Goal: Information Seeking & Learning: Learn about a topic

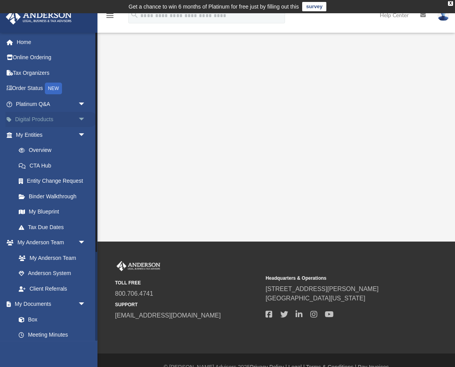
click at [47, 117] on link "Digital Products arrow_drop_down" at bounding box center [51, 120] width 92 height 16
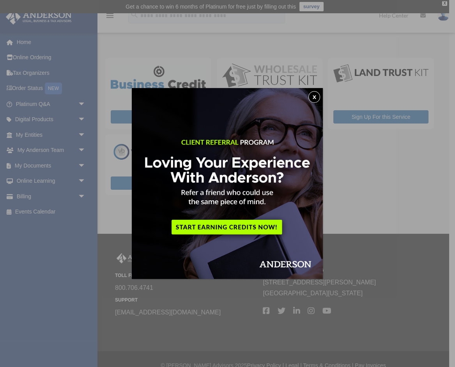
click at [316, 97] on button "x" at bounding box center [315, 97] width 12 height 12
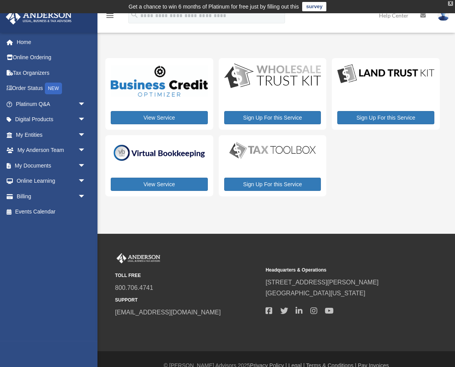
click at [450, 3] on div "X" at bounding box center [450, 3] width 5 height 5
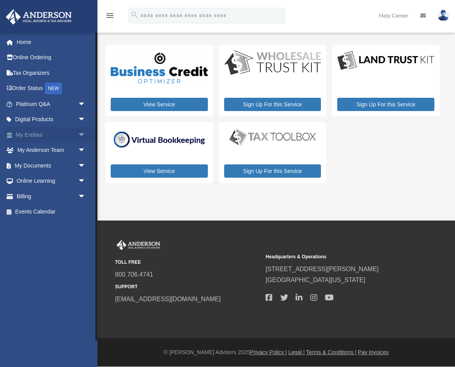
click at [80, 135] on span "arrow_drop_down" at bounding box center [86, 135] width 16 height 16
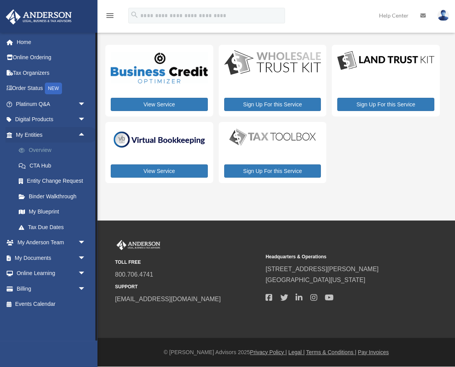
click at [55, 151] on link "Overview" at bounding box center [54, 151] width 87 height 16
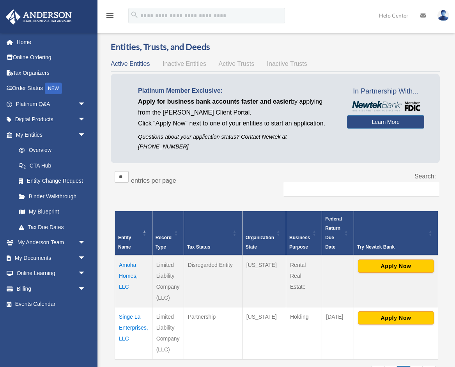
click at [236, 66] on span "Active Trusts" at bounding box center [237, 63] width 36 height 7
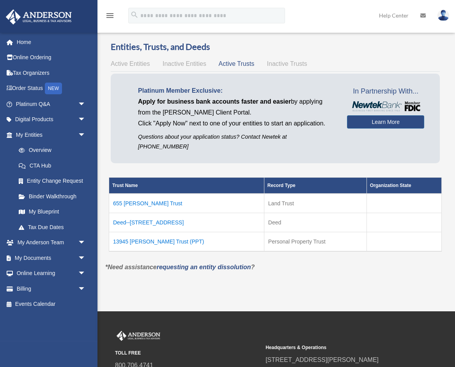
click at [284, 65] on span "Inactive Trusts" at bounding box center [287, 63] width 40 height 7
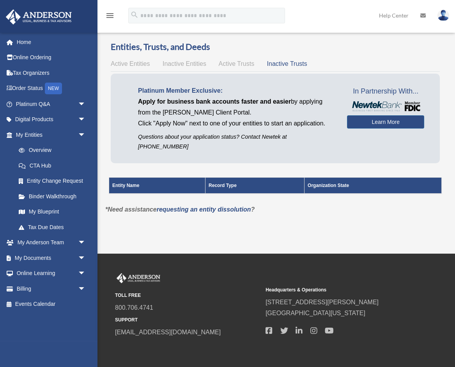
click at [245, 66] on span "Active Trusts" at bounding box center [237, 63] width 36 height 7
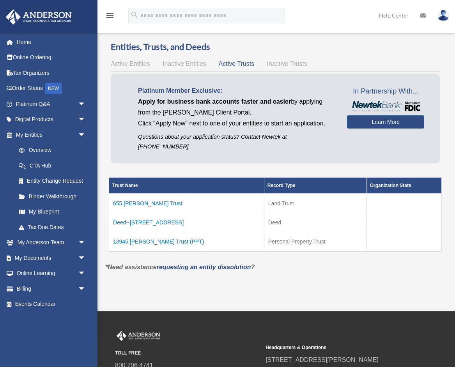
click at [200, 65] on span "Inactive Entities" at bounding box center [185, 63] width 44 height 7
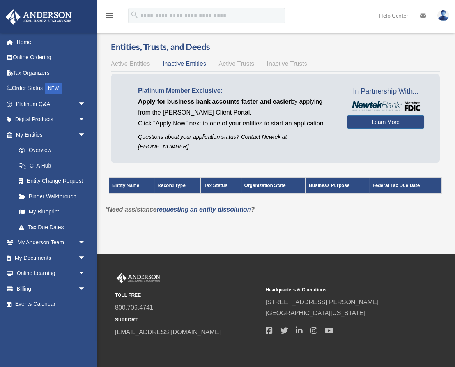
click at [135, 66] on span "Active Entities" at bounding box center [130, 63] width 39 height 7
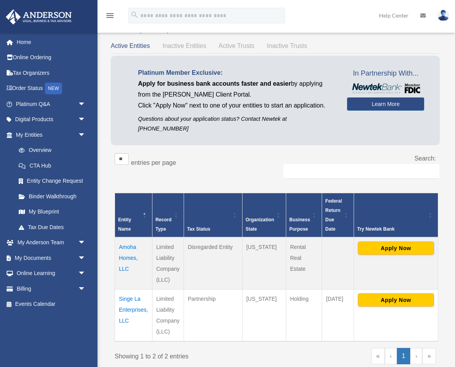
scroll to position [16, 0]
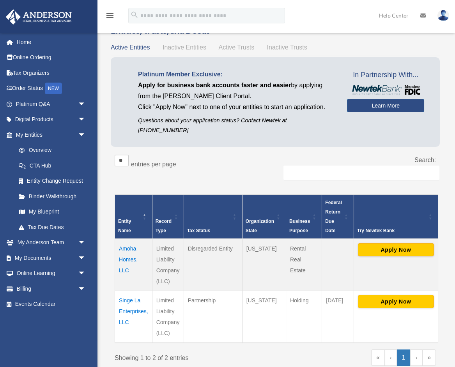
click at [403, 15] on link "Help Center" at bounding box center [393, 15] width 41 height 31
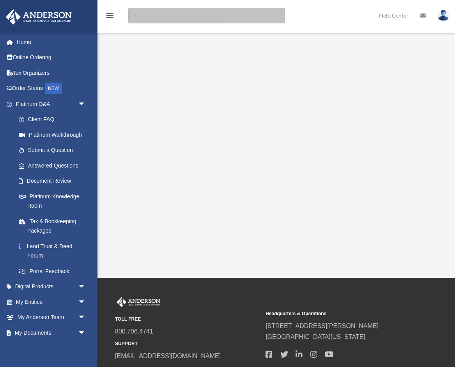
click at [150, 14] on input "search" at bounding box center [206, 16] width 157 height 16
type input "**********"
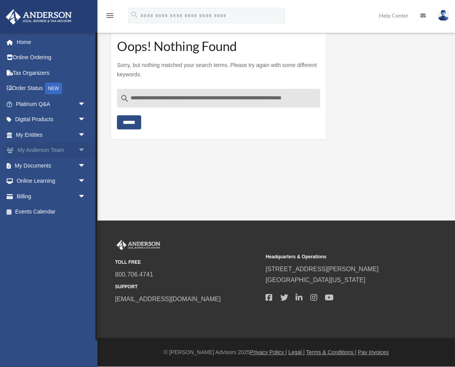
click at [49, 148] on link "My Anderson Team arrow_drop_down" at bounding box center [51, 151] width 92 height 16
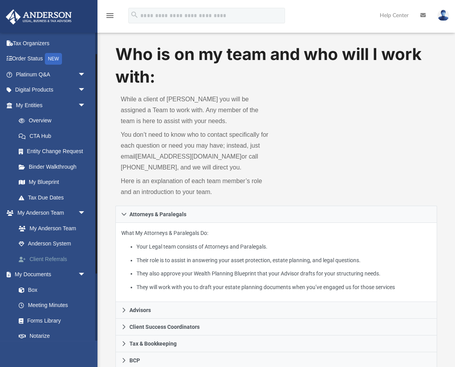
scroll to position [30, 0]
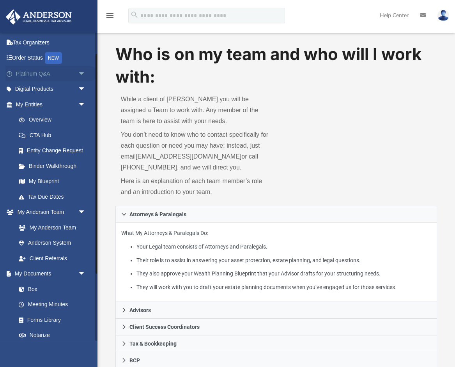
click at [51, 74] on link "Platinum Q&A arrow_drop_down" at bounding box center [51, 74] width 92 height 16
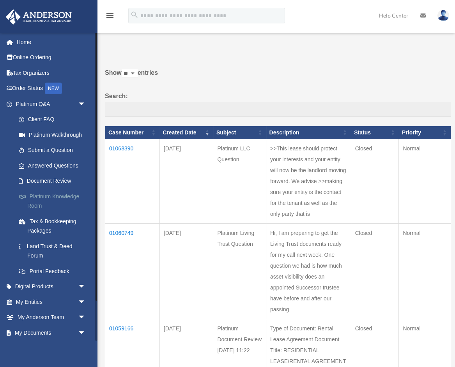
click at [45, 193] on link "Platinum Knowledge Room" at bounding box center [54, 201] width 87 height 25
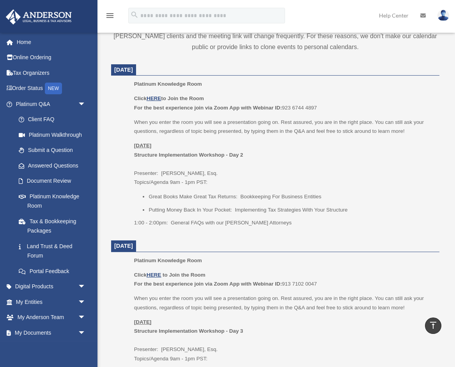
scroll to position [314, 0]
click at [153, 96] on u "HERE" at bounding box center [154, 99] width 14 height 6
click at [60, 181] on link "Document Review" at bounding box center [54, 182] width 87 height 16
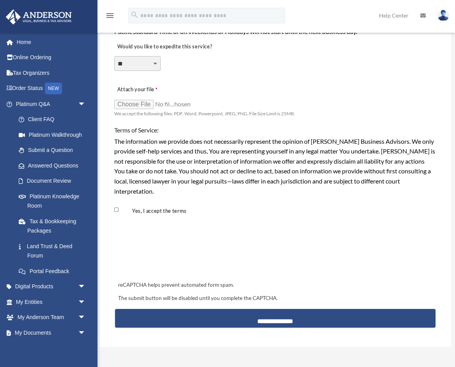
scroll to position [582, 0]
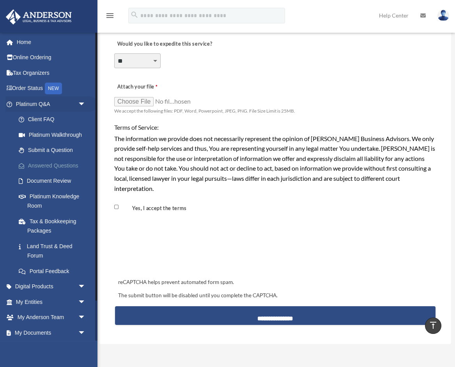
click at [54, 164] on link "Answered Questions" at bounding box center [54, 166] width 87 height 16
